Goal: Communication & Community: Answer question/provide support

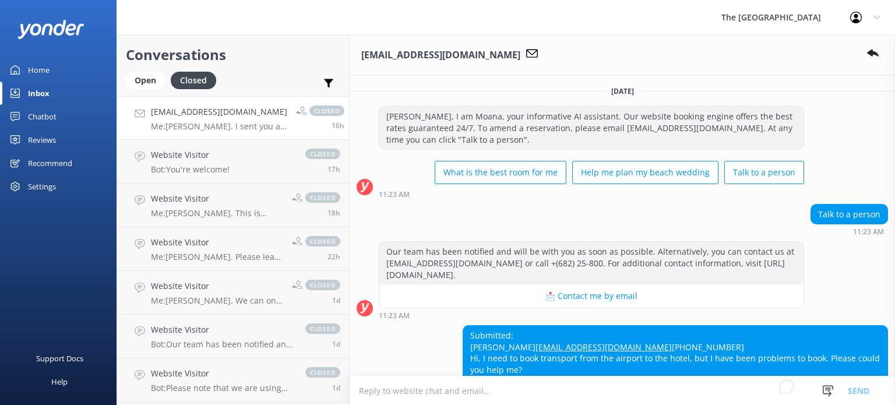
scroll to position [62, 0]
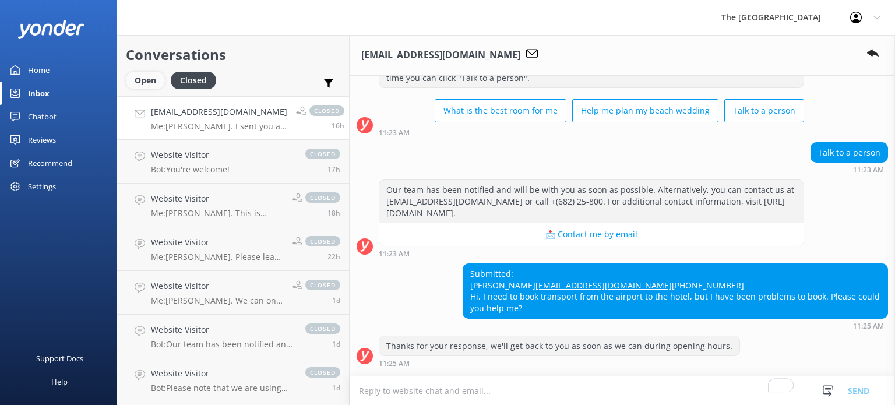
click at [140, 83] on div "Open" at bounding box center [145, 80] width 39 height 17
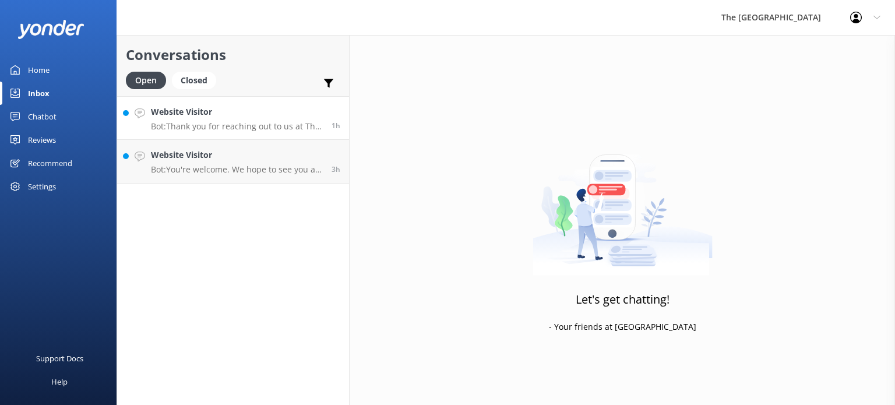
click at [233, 119] on div "Website Visitor Bot: Thank you for reaching out to us at [GEOGRAPHIC_DATA] for …" at bounding box center [237, 117] width 172 height 25
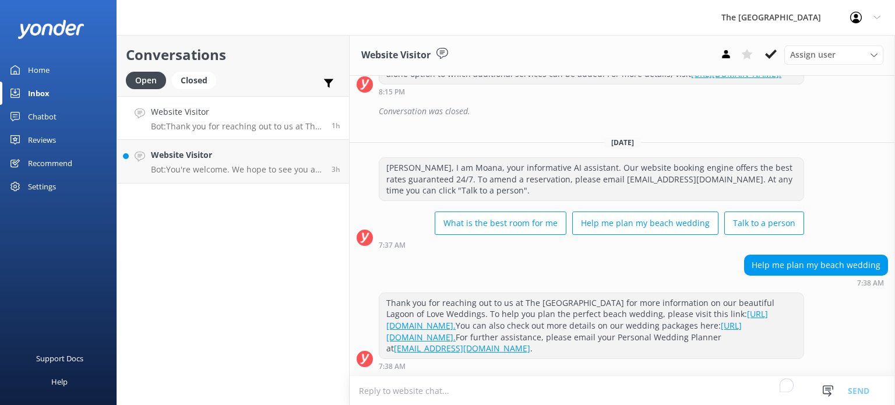
scroll to position [319, 0]
click at [207, 161] on h4 "Website Visitor" at bounding box center [237, 155] width 172 height 13
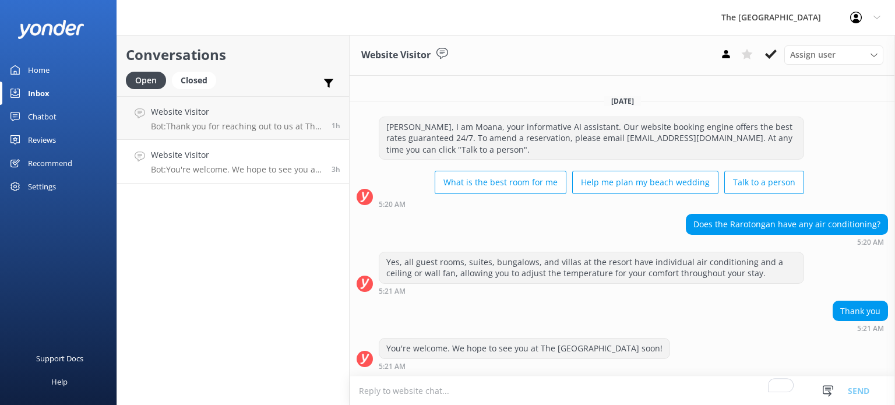
click at [304, 158] on h4 "Website Visitor" at bounding box center [237, 155] width 172 height 13
click at [769, 56] on use at bounding box center [771, 54] width 12 height 9
